Goal: Find specific page/section: Find specific page/section

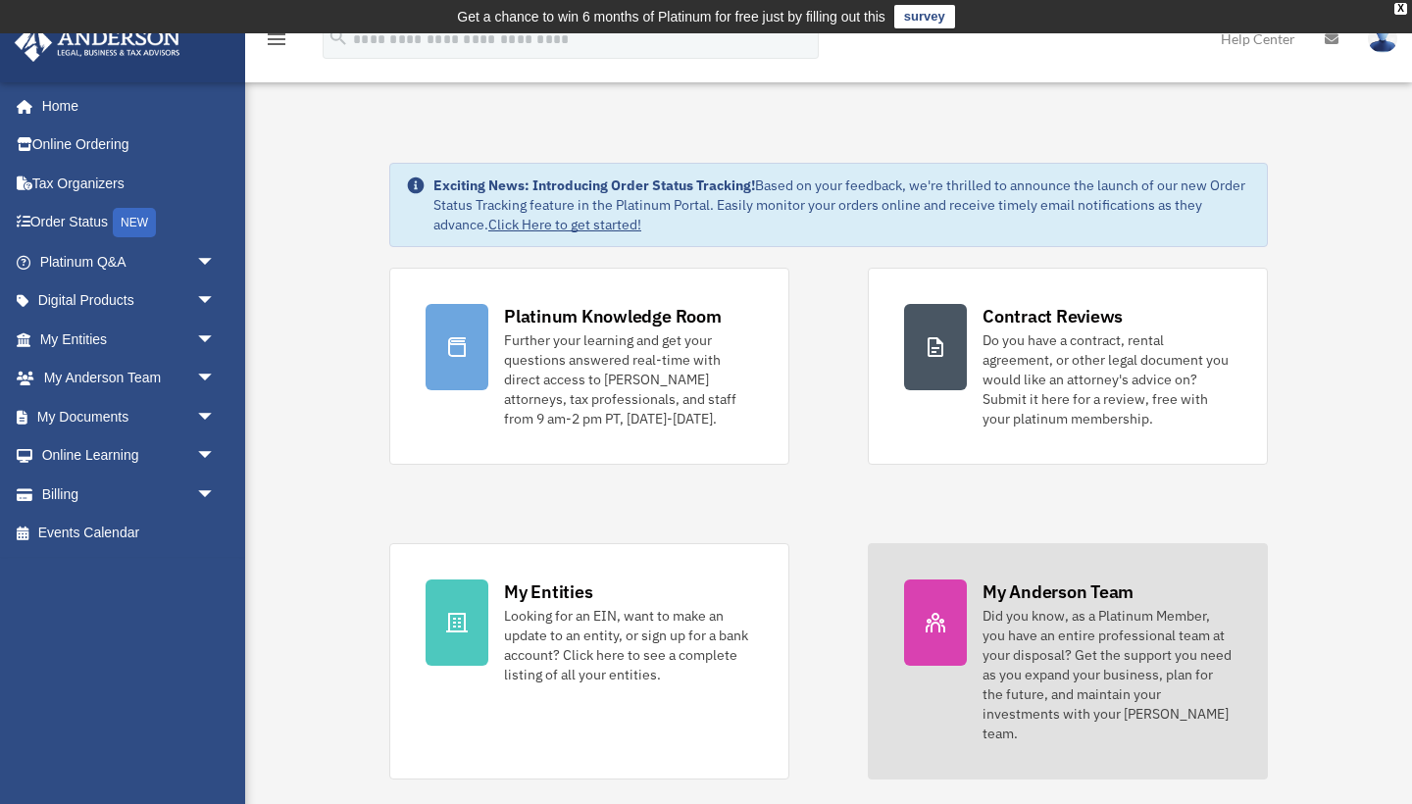
click at [1060, 611] on div "Did you know, as a Platinum Member, you have an entire professional team at you…" at bounding box center [1107, 674] width 249 height 137
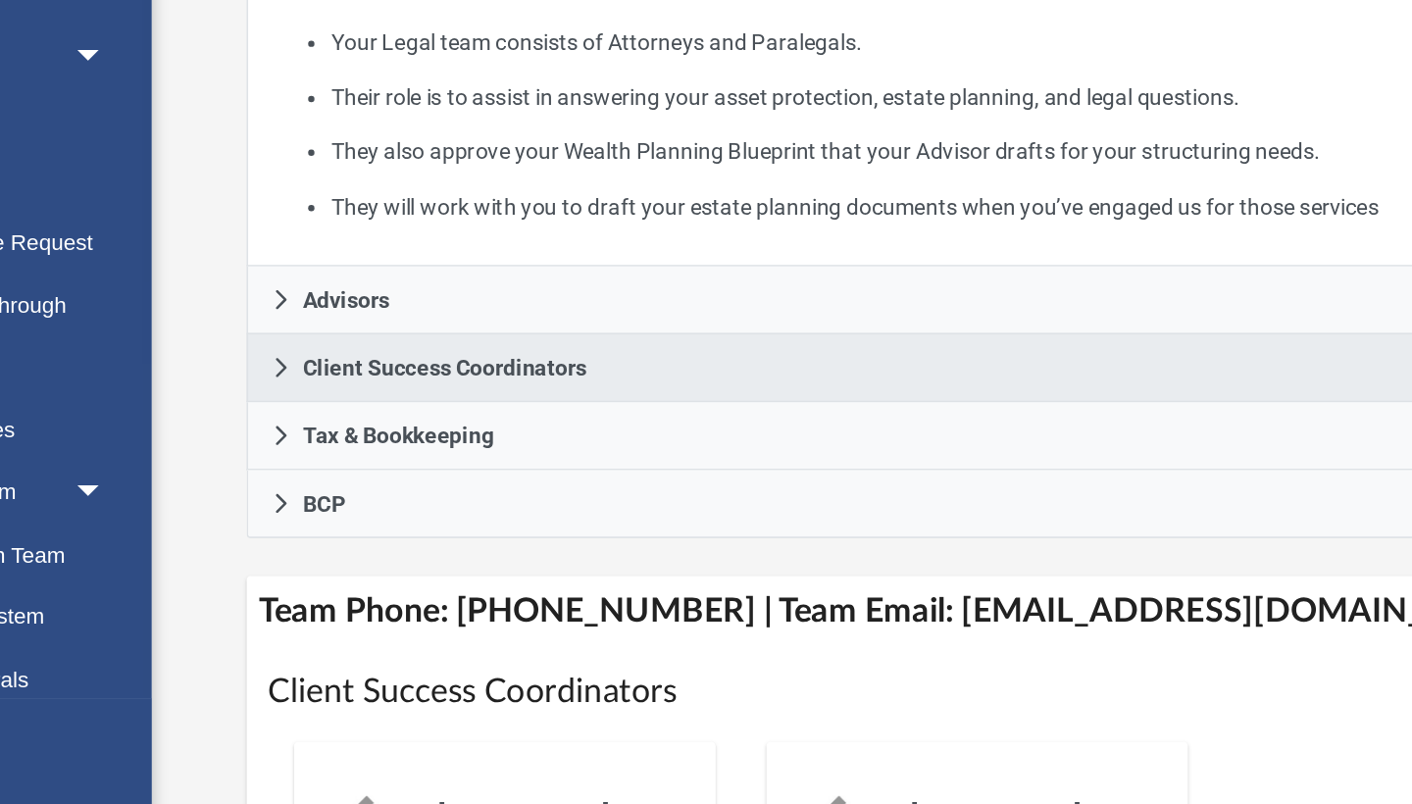
scroll to position [226, 0]
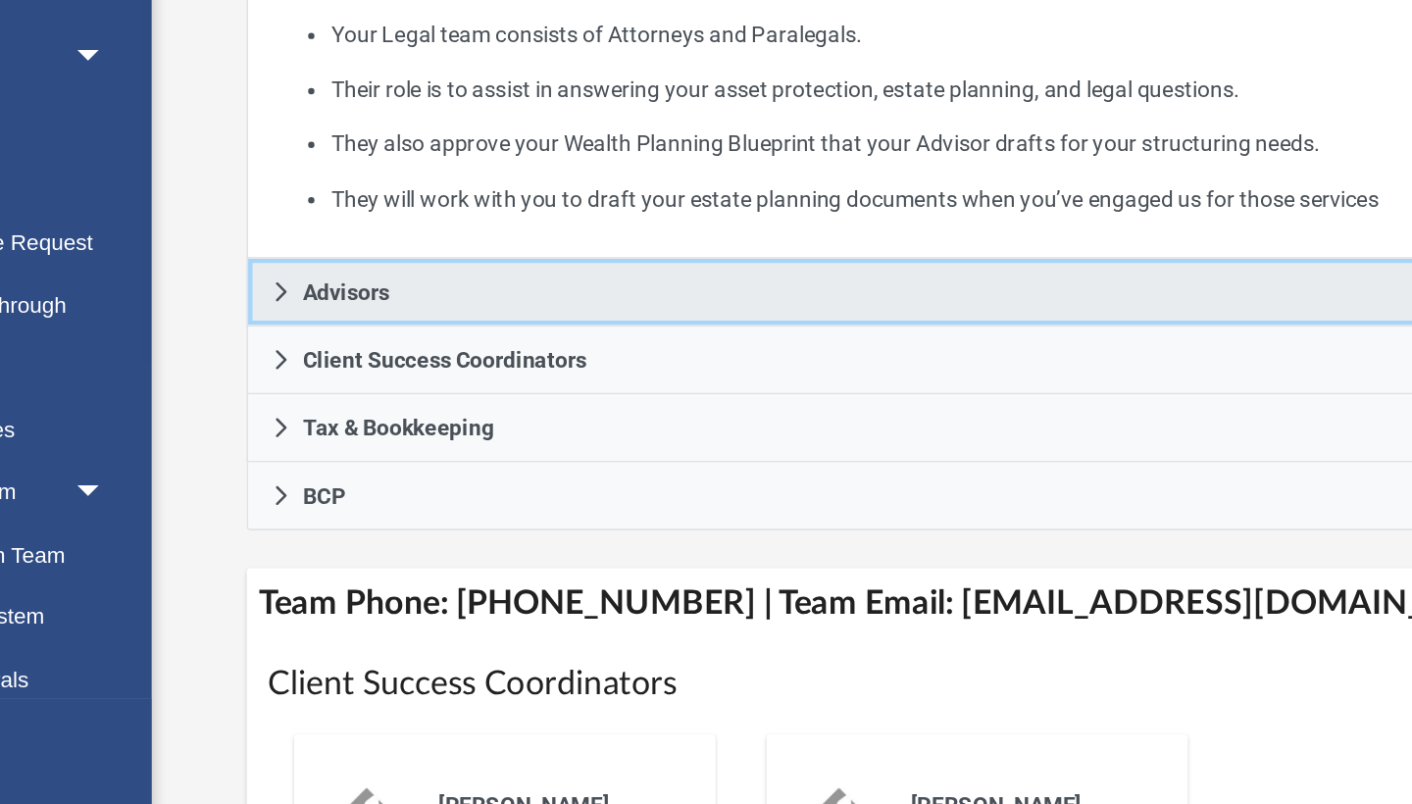
click at [304, 466] on link "Advisors" at bounding box center [829, 487] width 1050 height 42
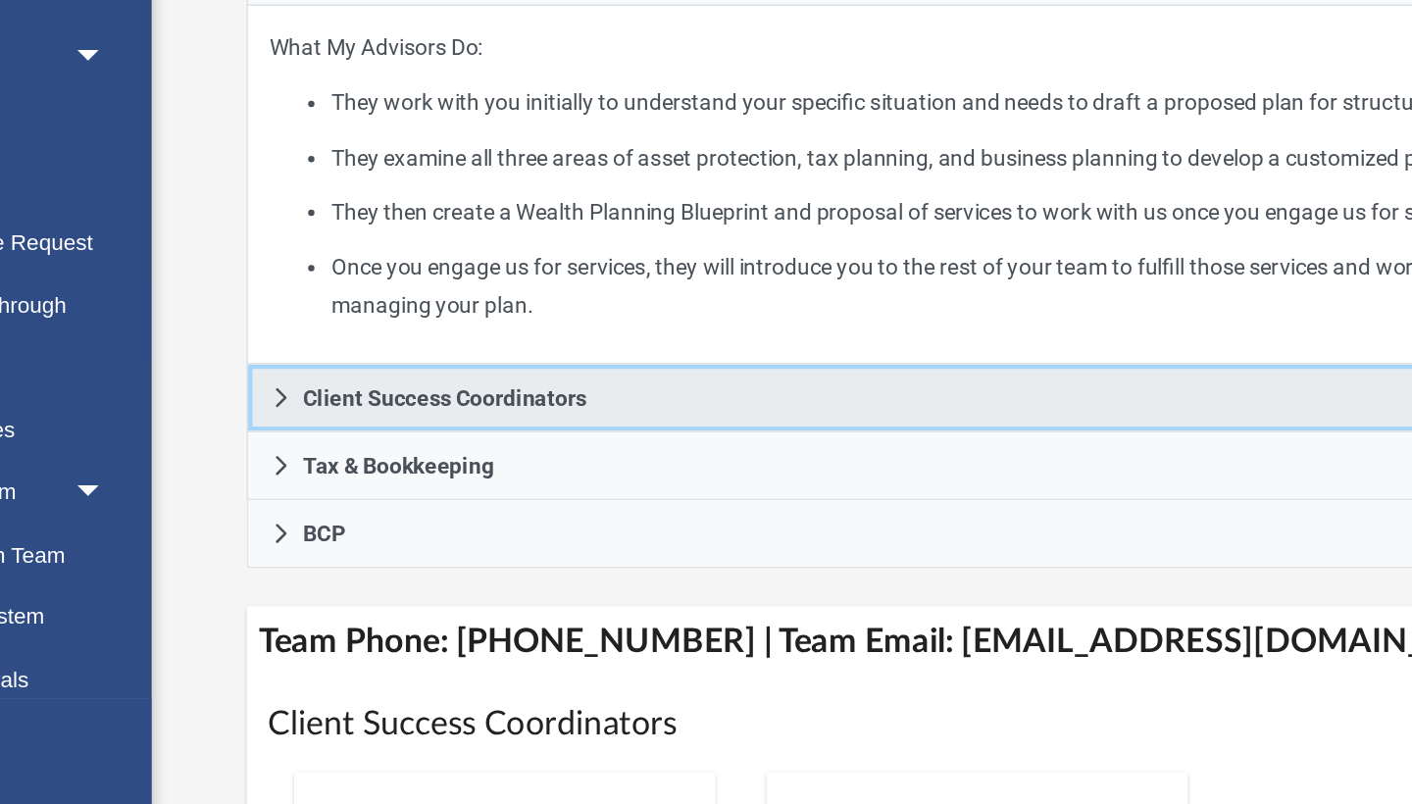
click at [339, 545] on span "Client Success Coordinators" at bounding box center [427, 552] width 177 height 14
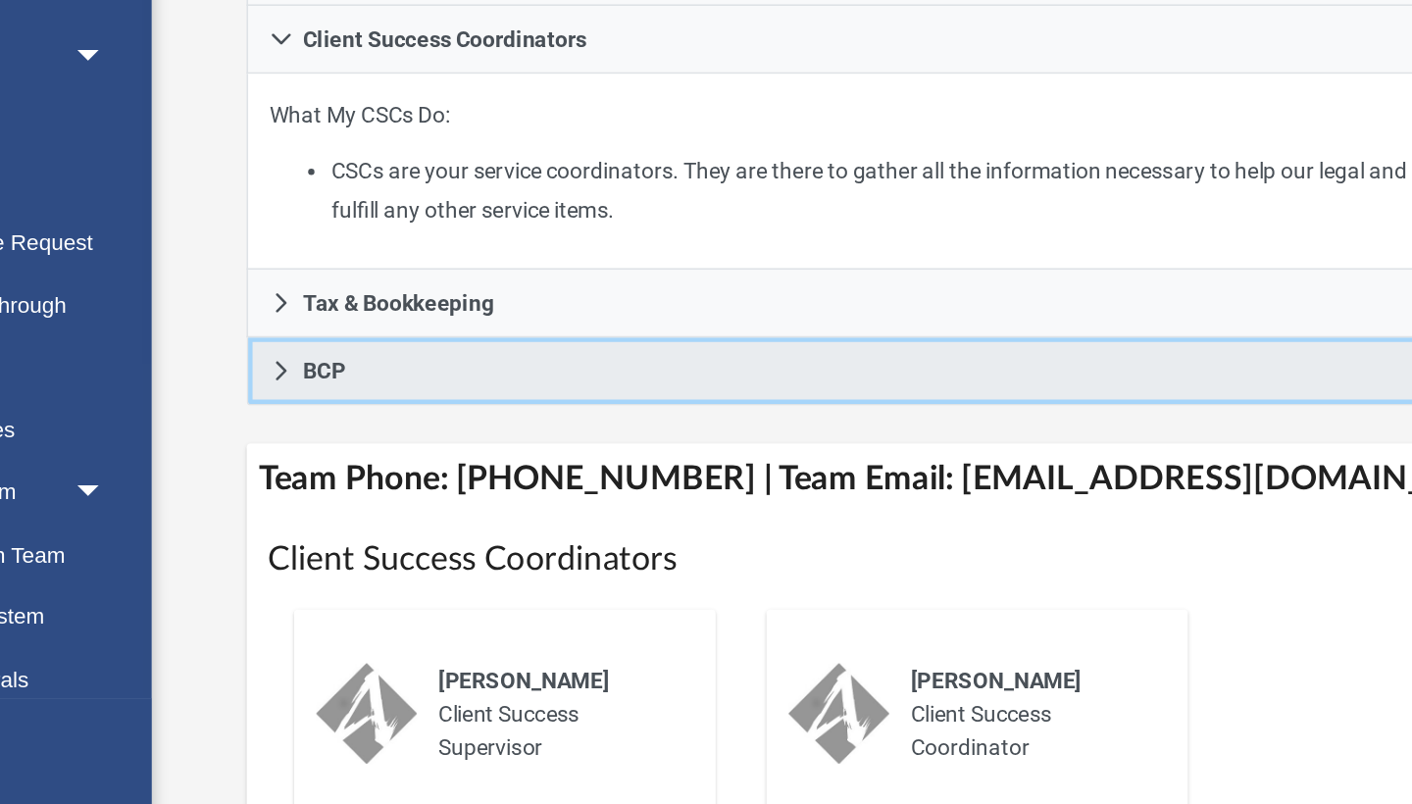
click at [304, 515] on link "BCP" at bounding box center [829, 536] width 1050 height 42
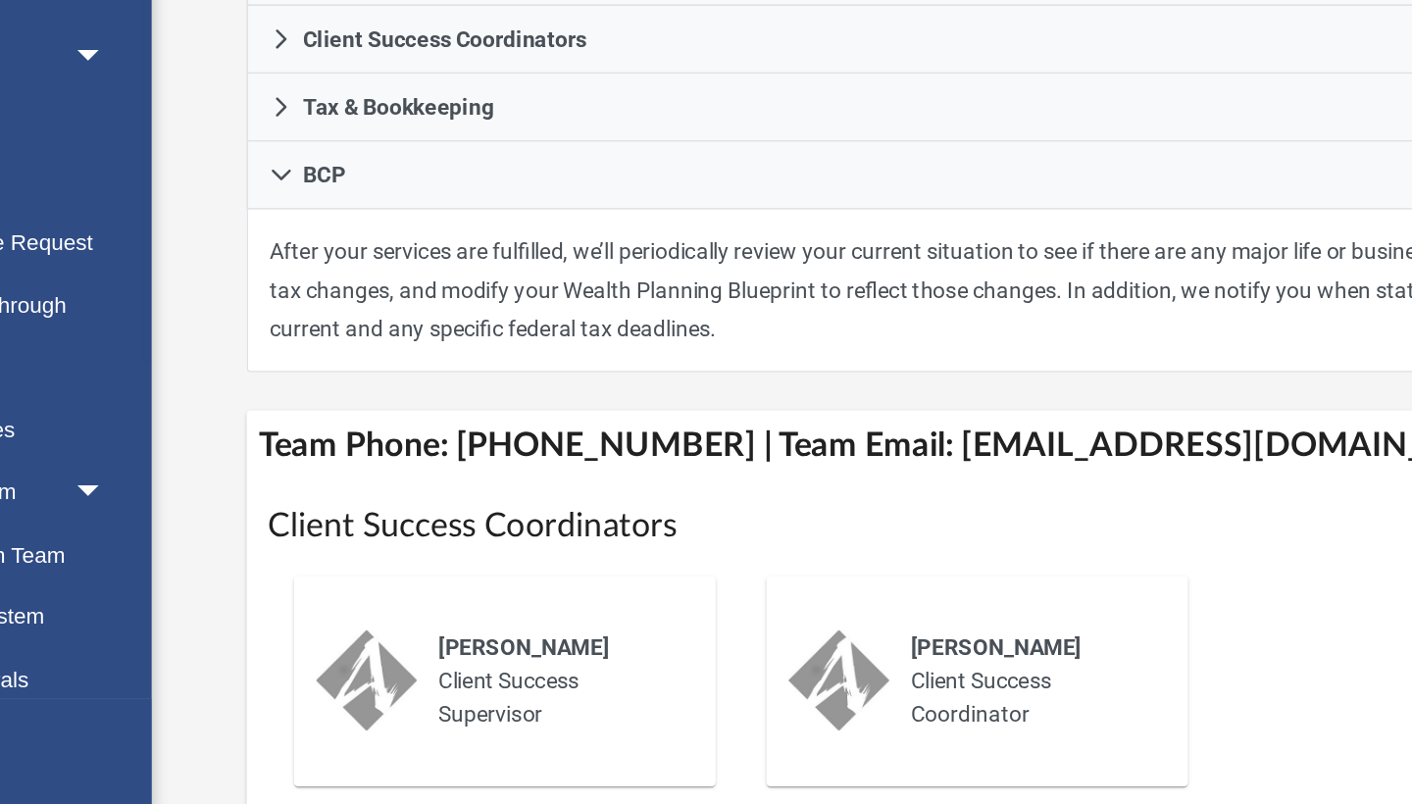
click at [573, 449] on p "After your services are fulfilled, we’ll periodically review your current situa…" at bounding box center [829, 485] width 1021 height 73
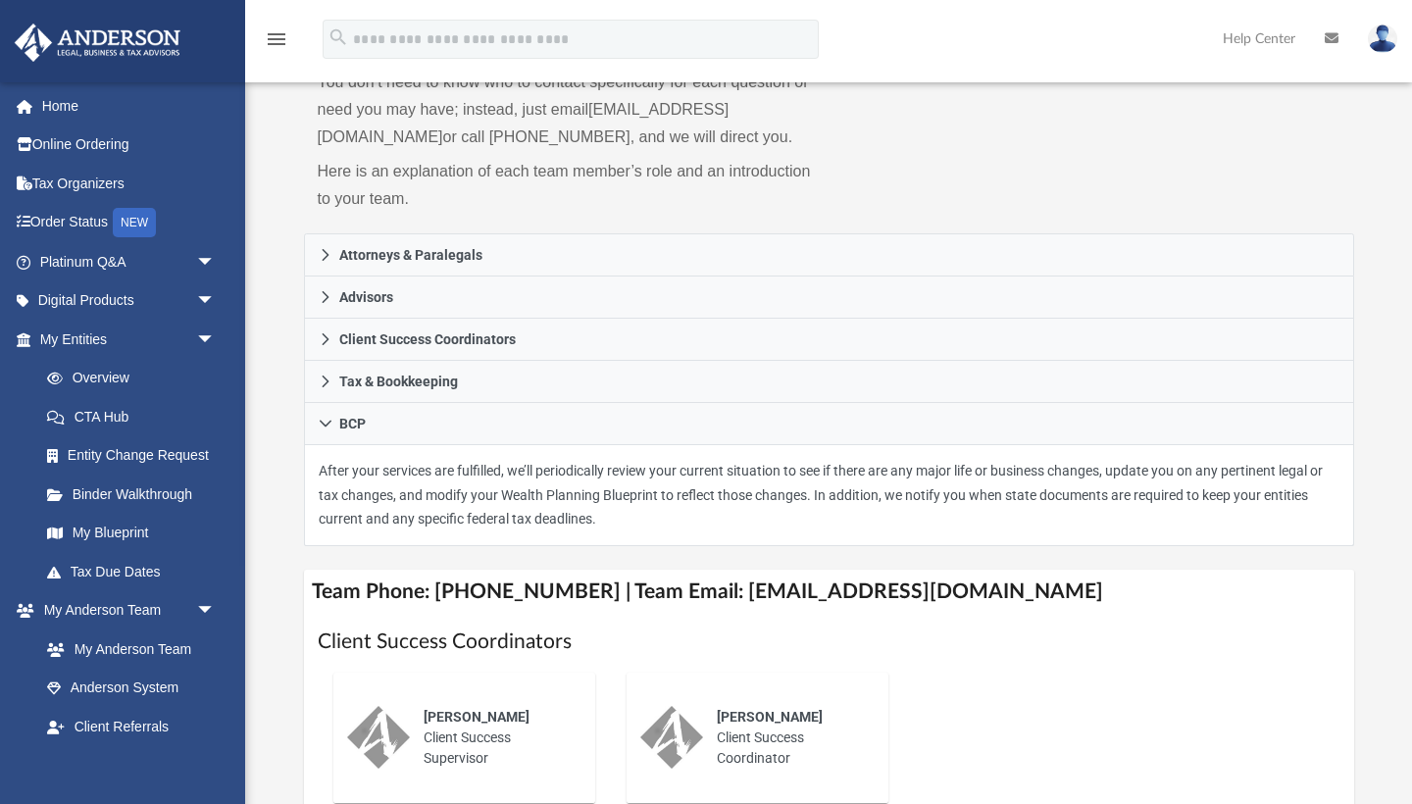
scroll to position [208, 0]
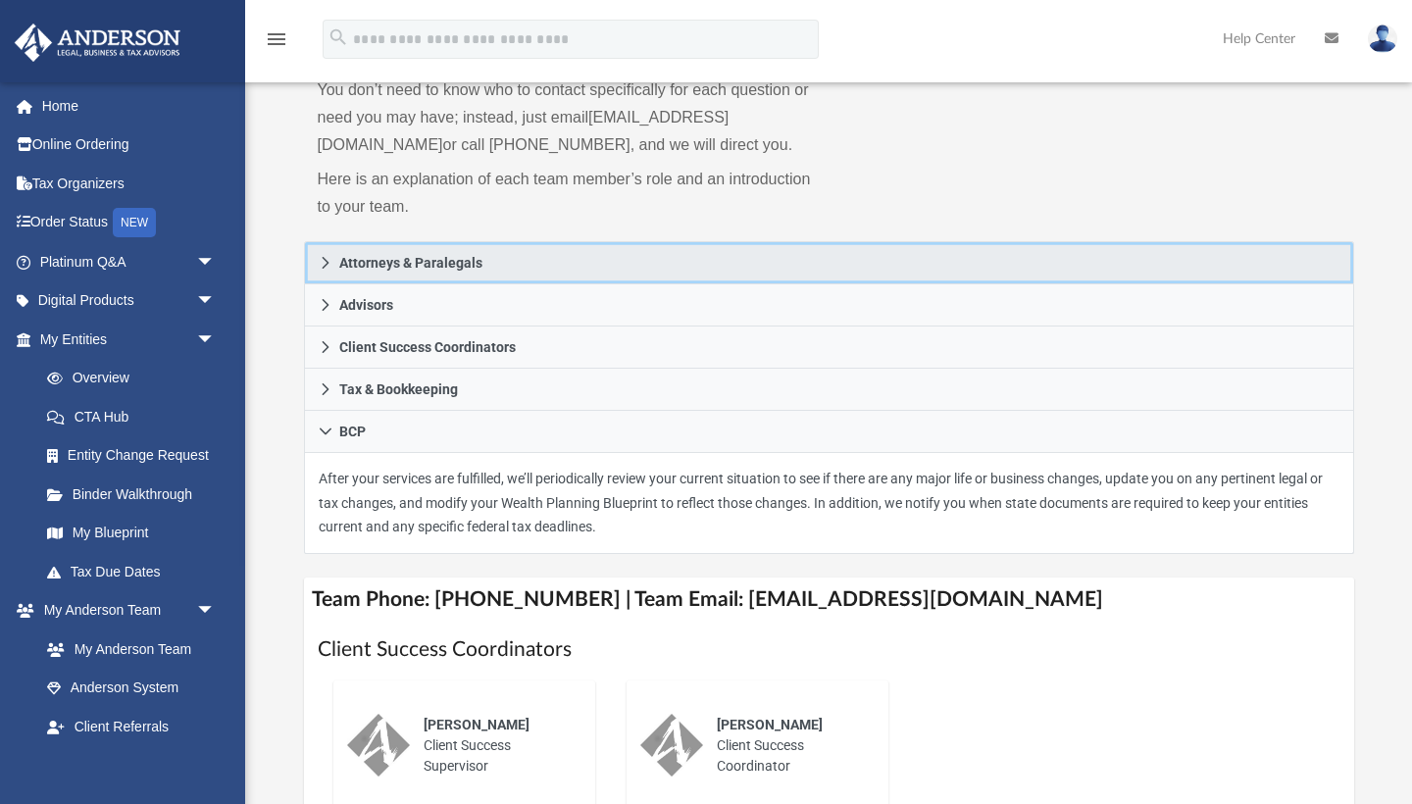
click at [461, 284] on link "Attorneys & Paralegals" at bounding box center [829, 262] width 1050 height 43
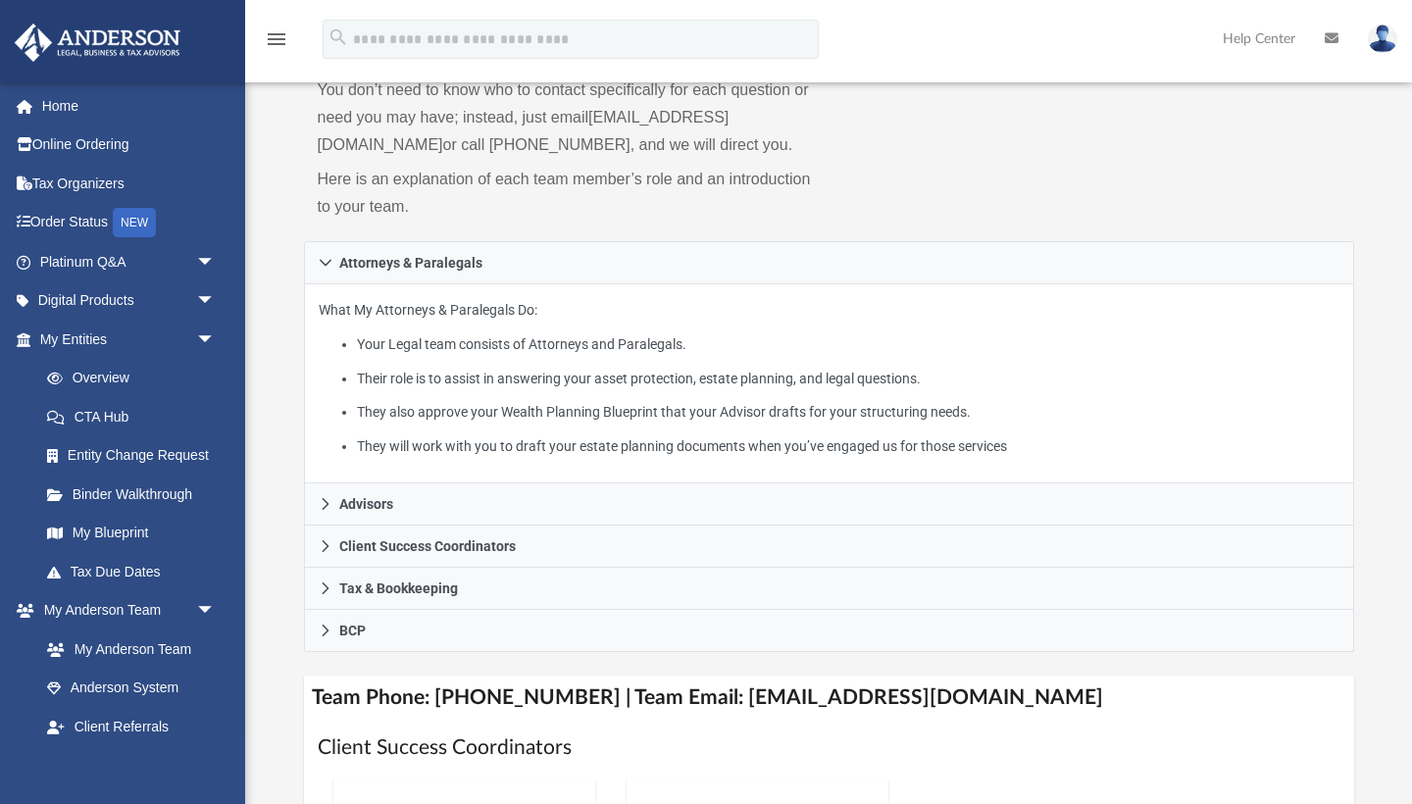
click at [674, 484] on div "What My Attorneys & Paralegals Do: Your Legal team consists of Attorneys and Pa…" at bounding box center [829, 383] width 1050 height 199
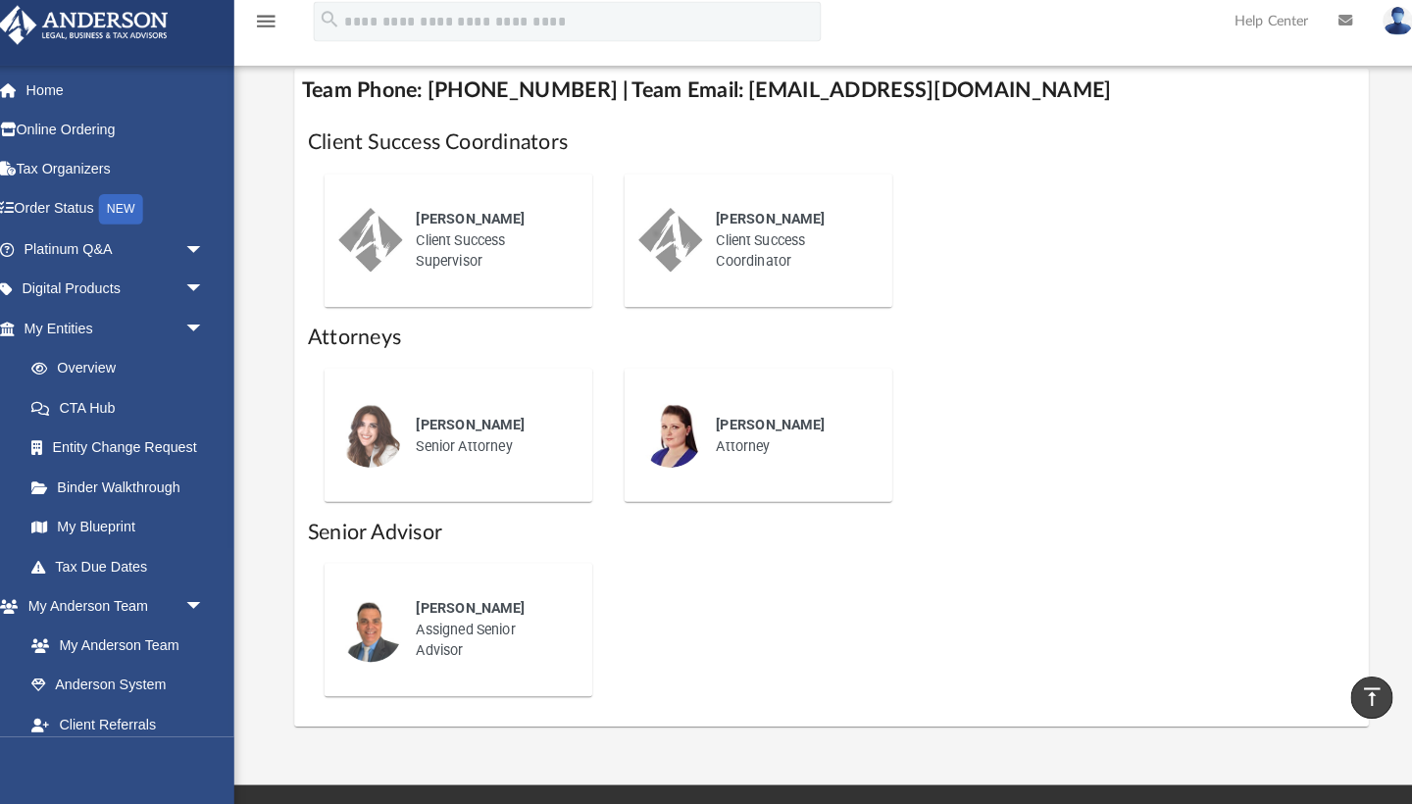
scroll to position [806, 0]
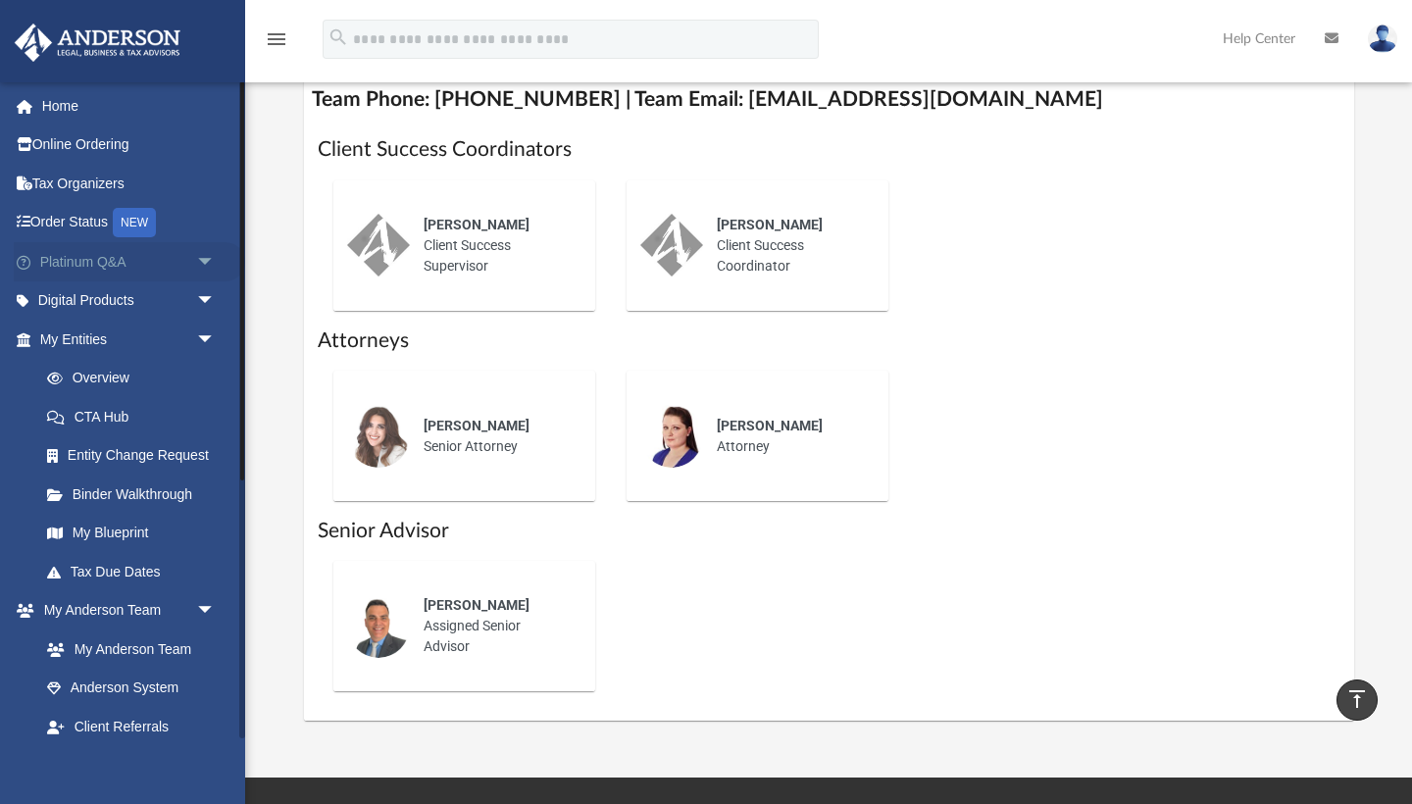
click at [97, 265] on link "Platinum Q&A arrow_drop_down" at bounding box center [129, 261] width 231 height 39
